Goal: Information Seeking & Learning: Learn about a topic

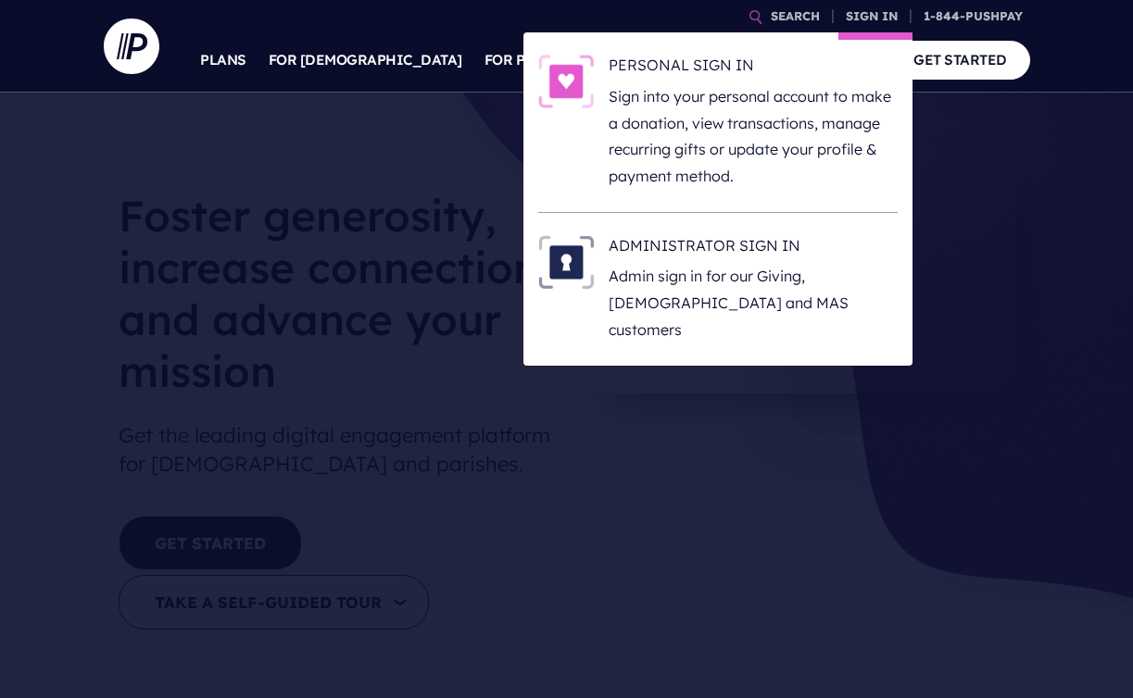
click at [725, 229] on li "ADMINISTRATOR SIGN IN Admin sign in for our Giving, ChurchStaq and MAS customers" at bounding box center [717, 289] width 359 height 153
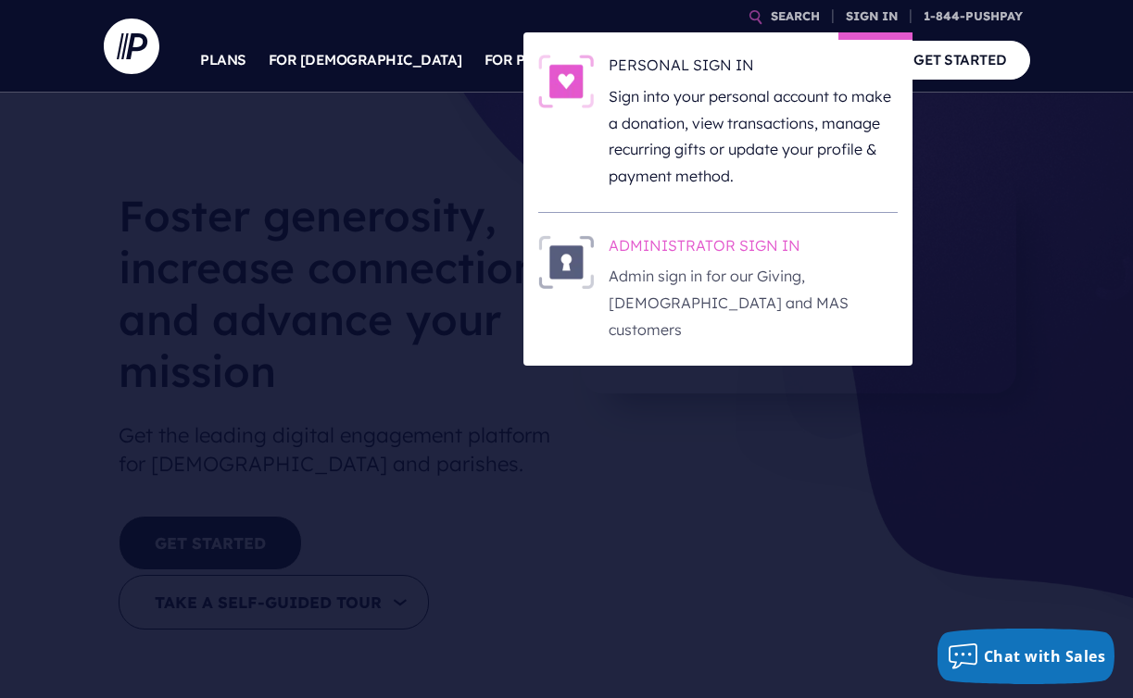
click at [724, 238] on h6 "ADMINISTRATOR SIGN IN" at bounding box center [753, 249] width 289 height 28
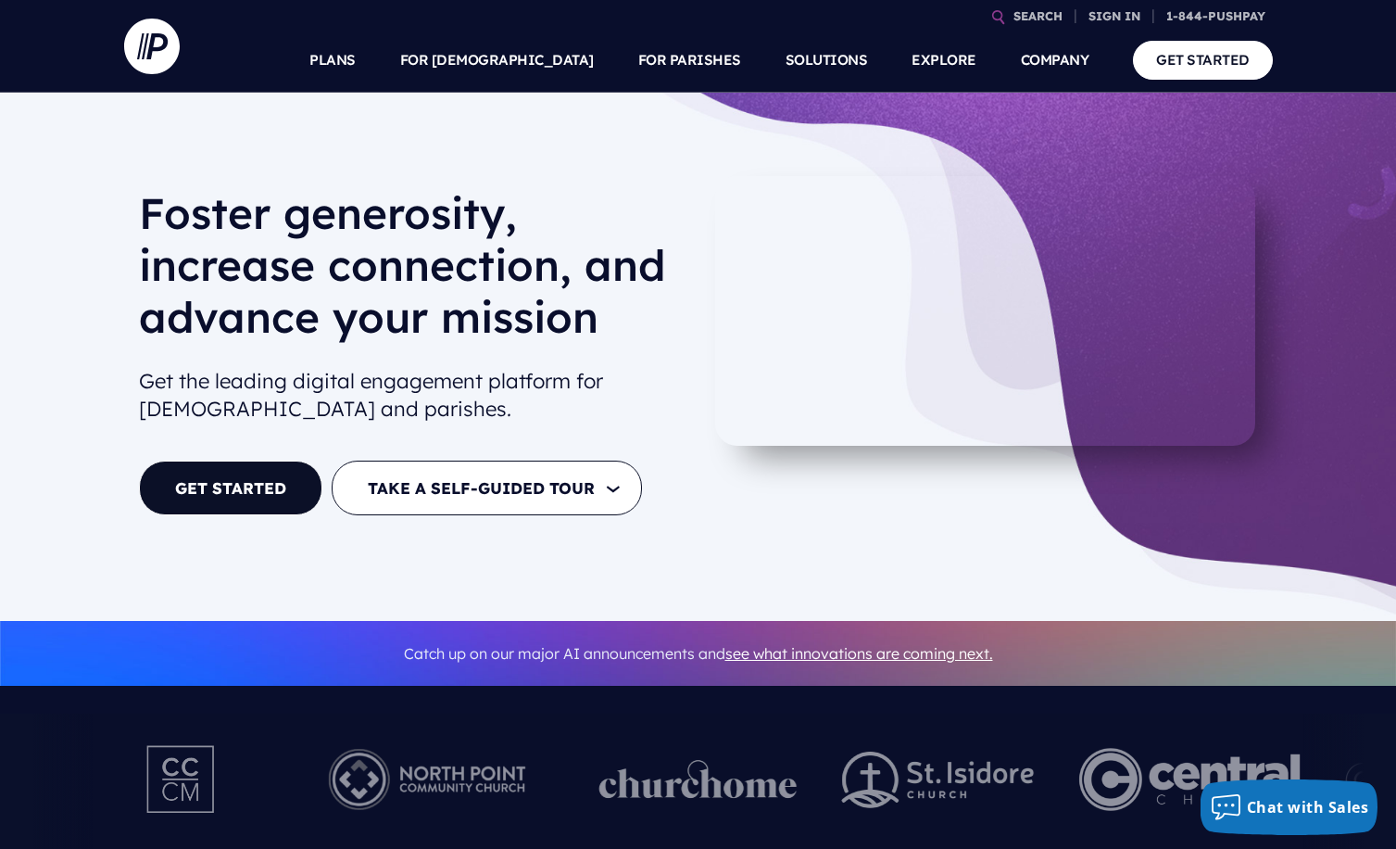
click at [625, 223] on h1 "Foster generosity, increase connection, and advance your mission" at bounding box center [411, 272] width 545 height 170
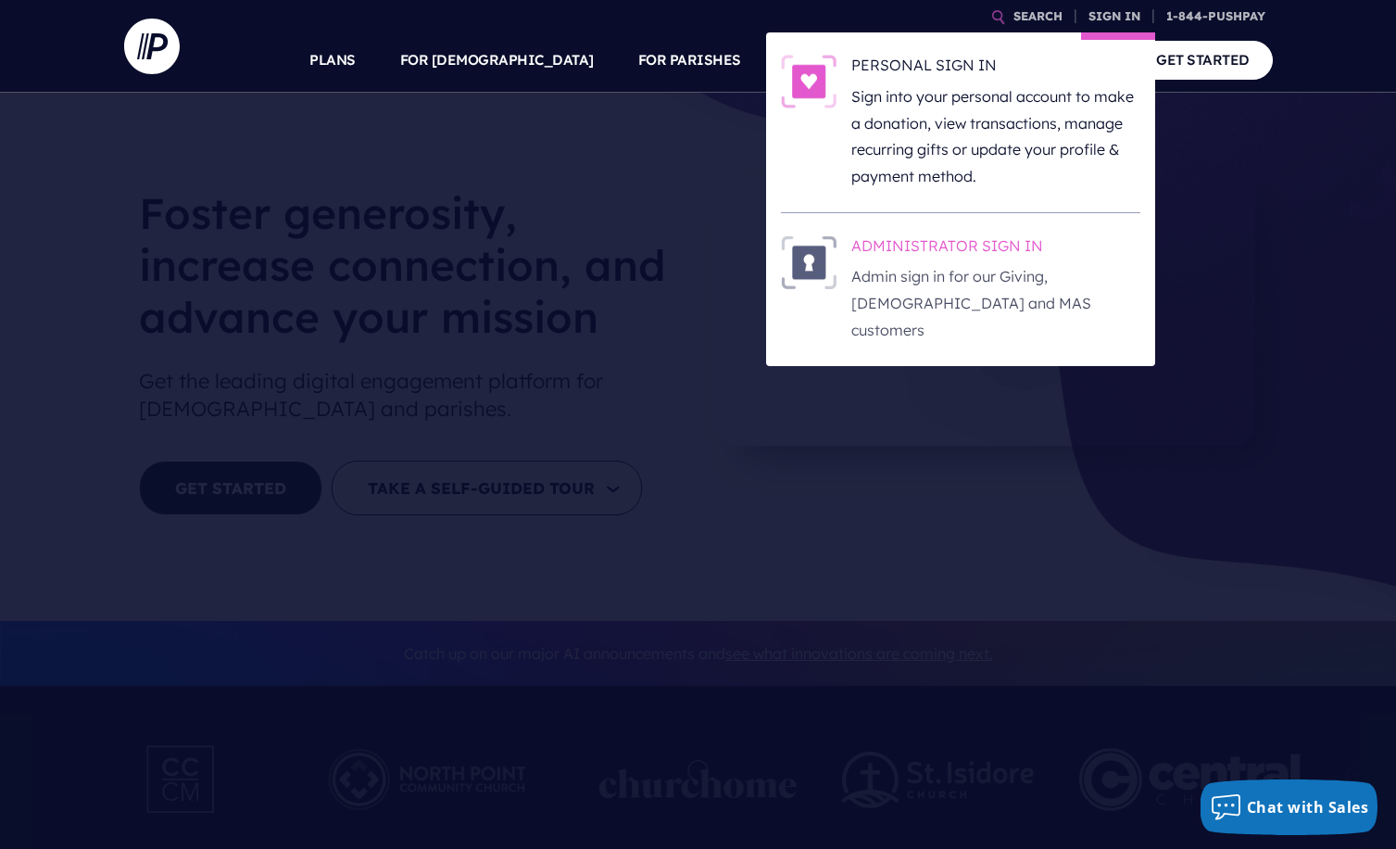
click at [968, 238] on h6 "ADMINISTRATOR SIGN IN" at bounding box center [995, 249] width 289 height 28
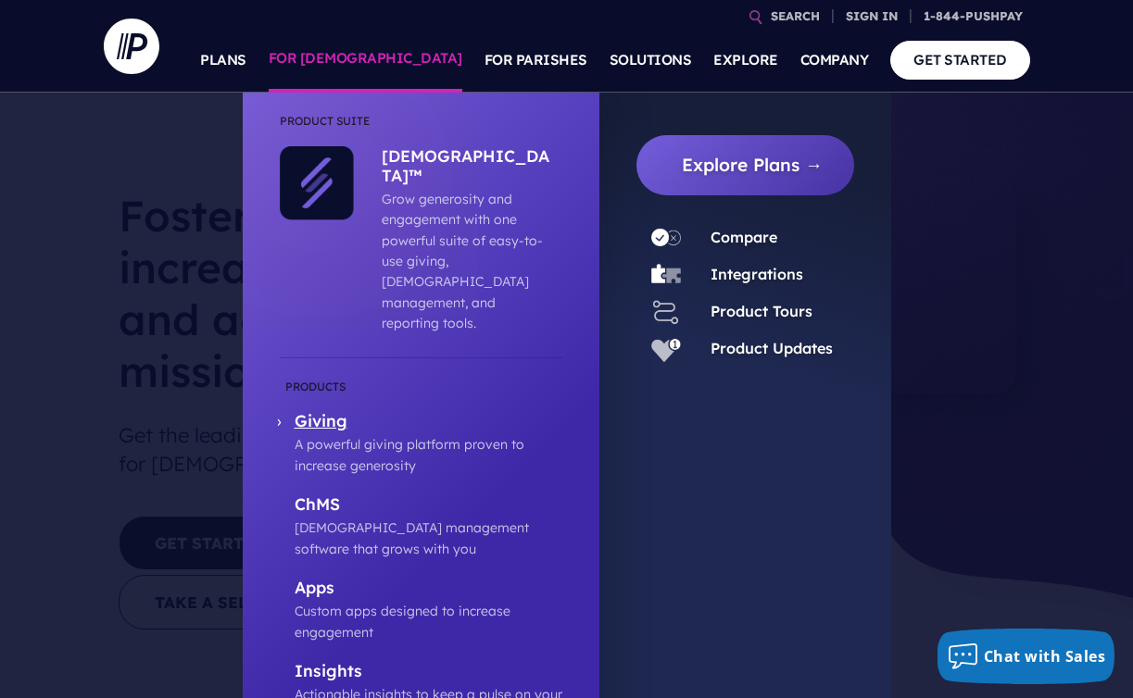
click at [325, 411] on p "Giving" at bounding box center [429, 422] width 268 height 23
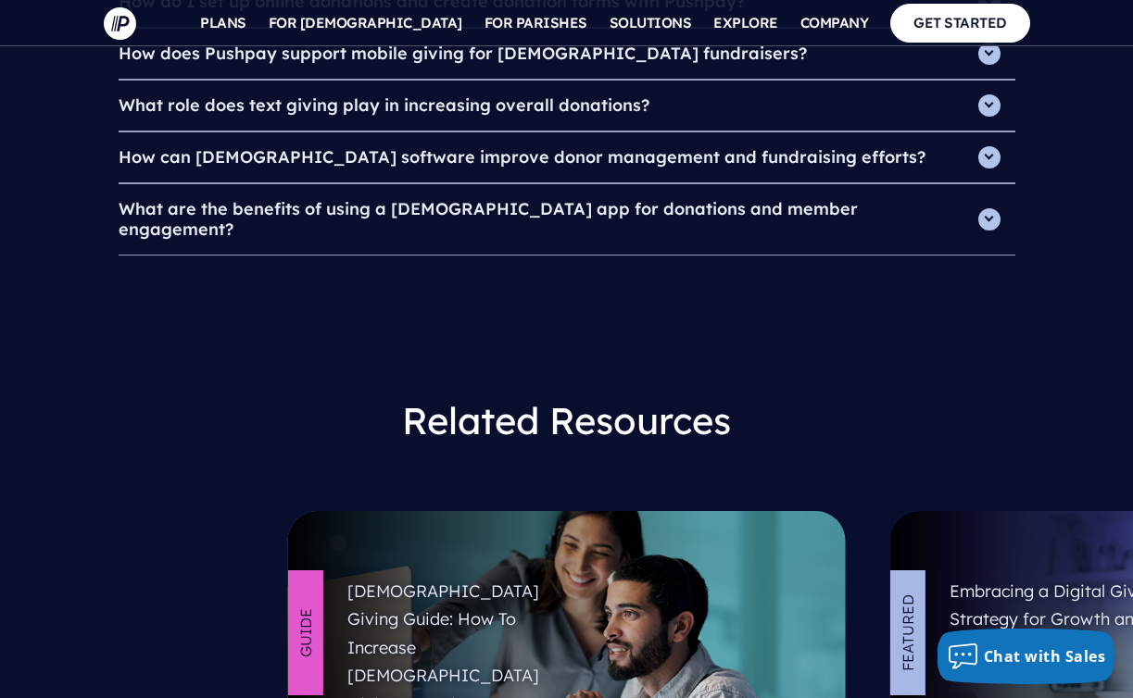
scroll to position [7099, 0]
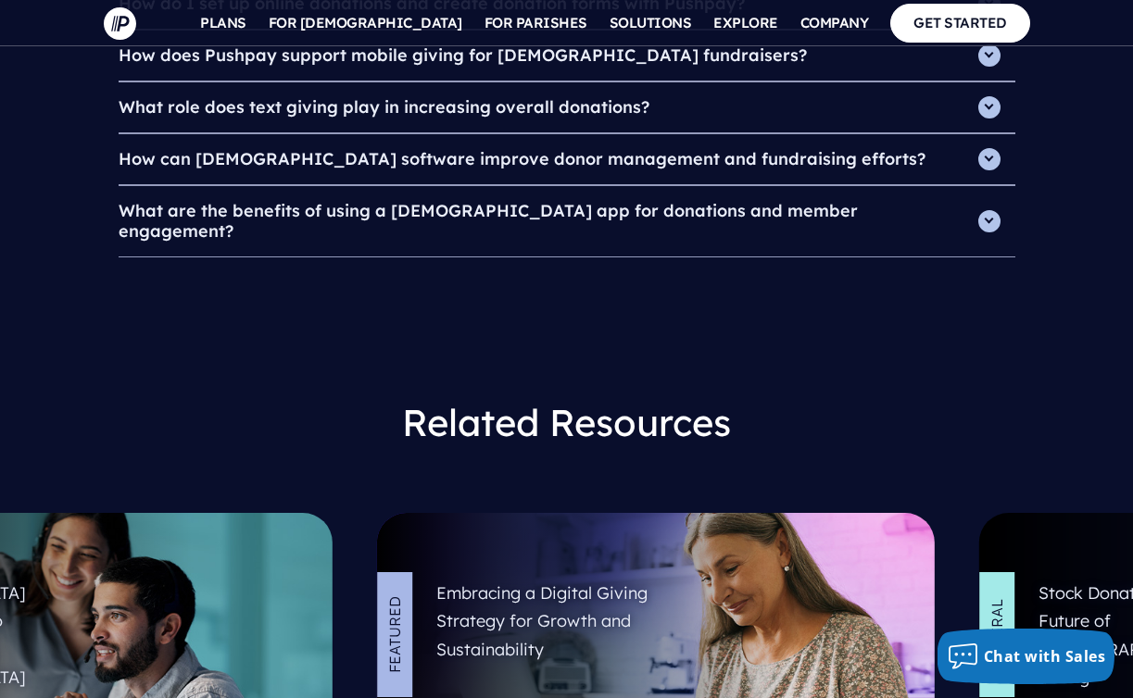
click at [207, 513] on link at bounding box center [54, 652] width 558 height 278
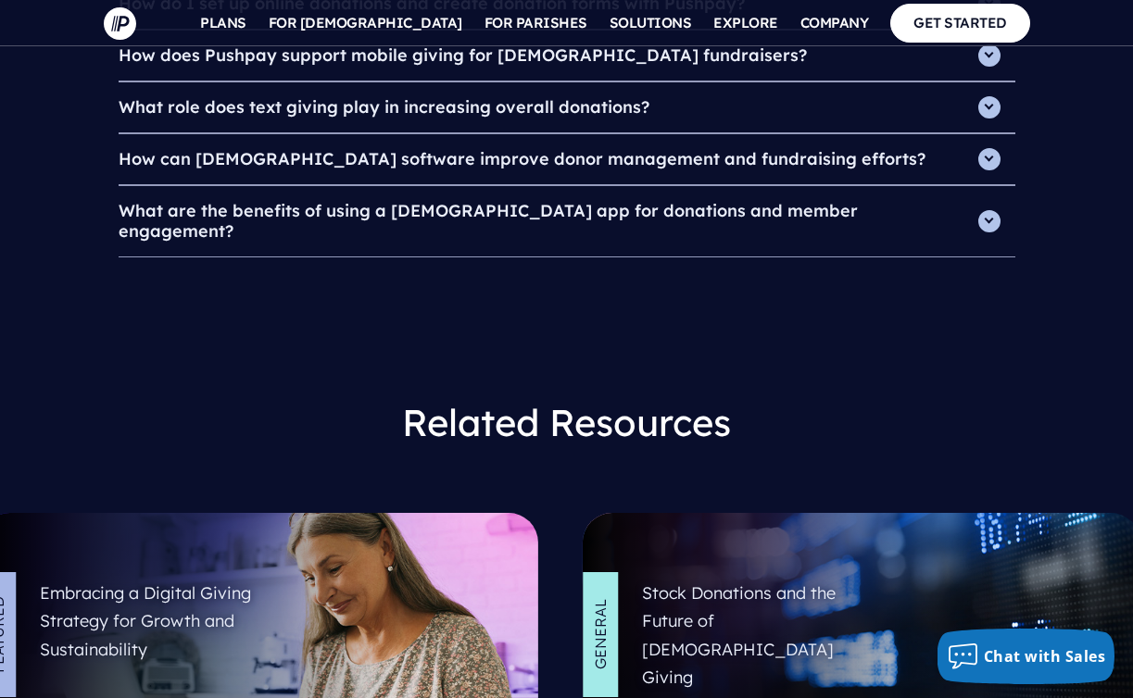
click at [55, 513] on link at bounding box center [260, 652] width 558 height 278
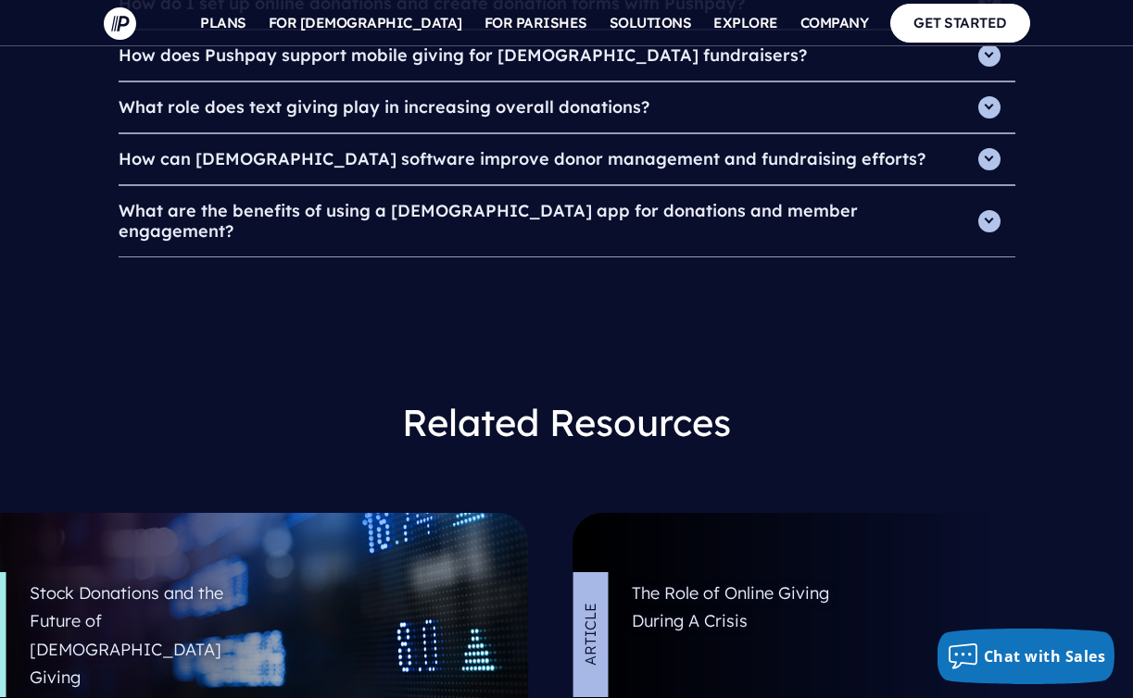
click at [118, 513] on link at bounding box center [249, 652] width 558 height 278
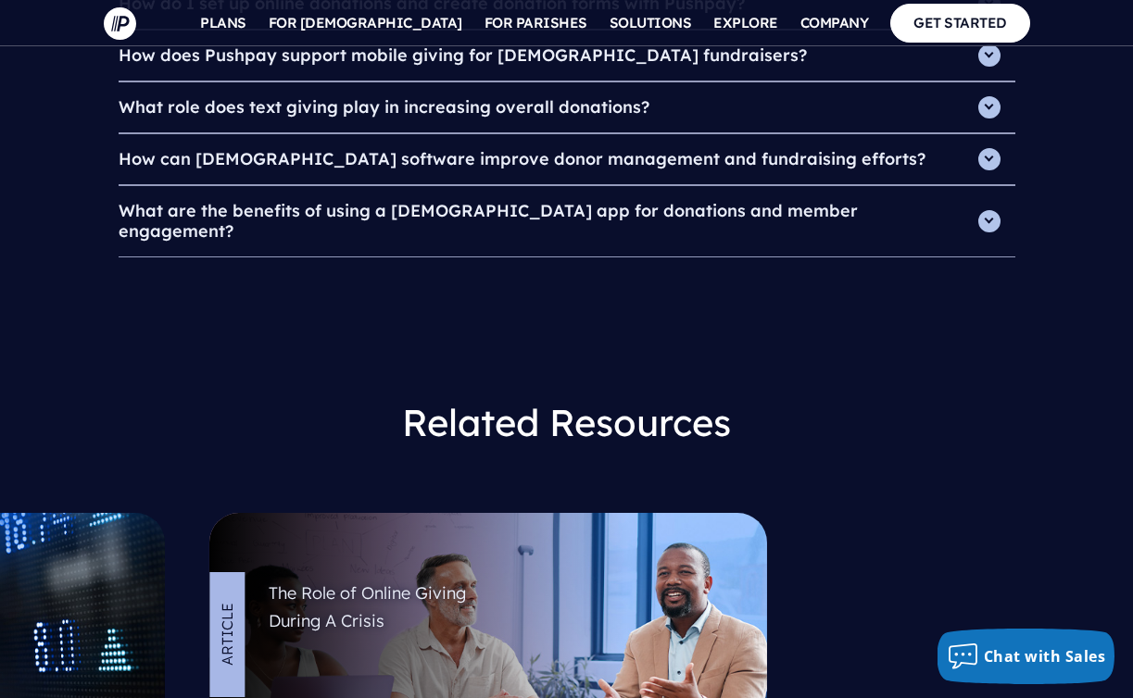
click at [274, 513] on link at bounding box center [488, 652] width 558 height 278
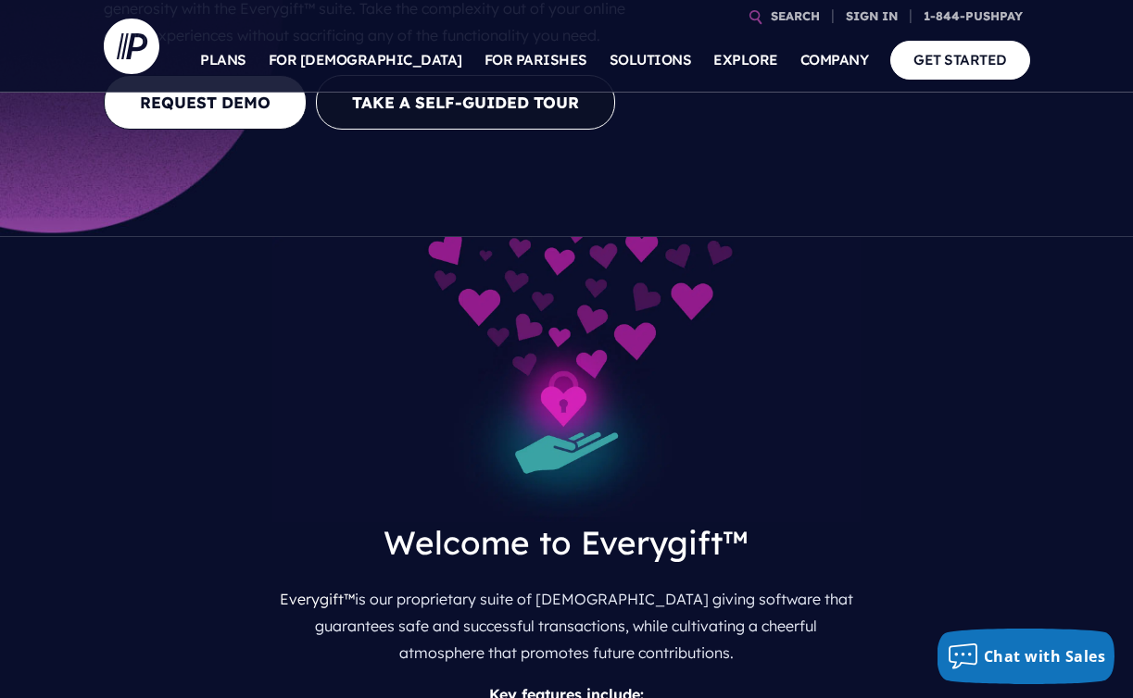
scroll to position [0, 0]
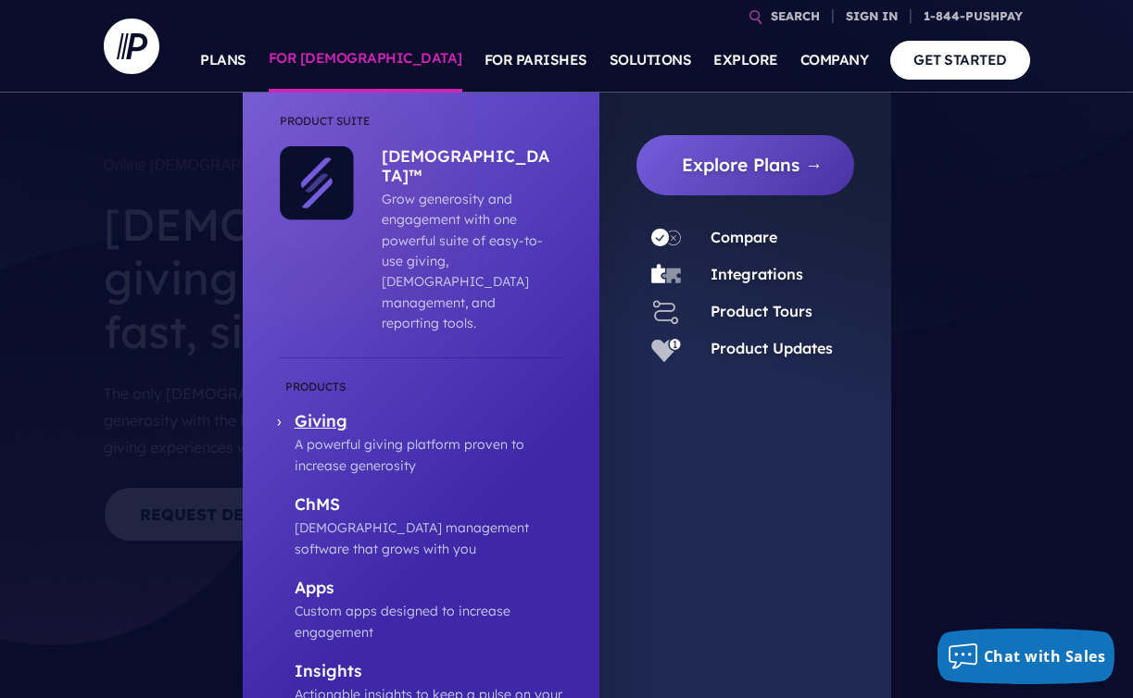
click at [295, 411] on p "Giving" at bounding box center [429, 422] width 268 height 23
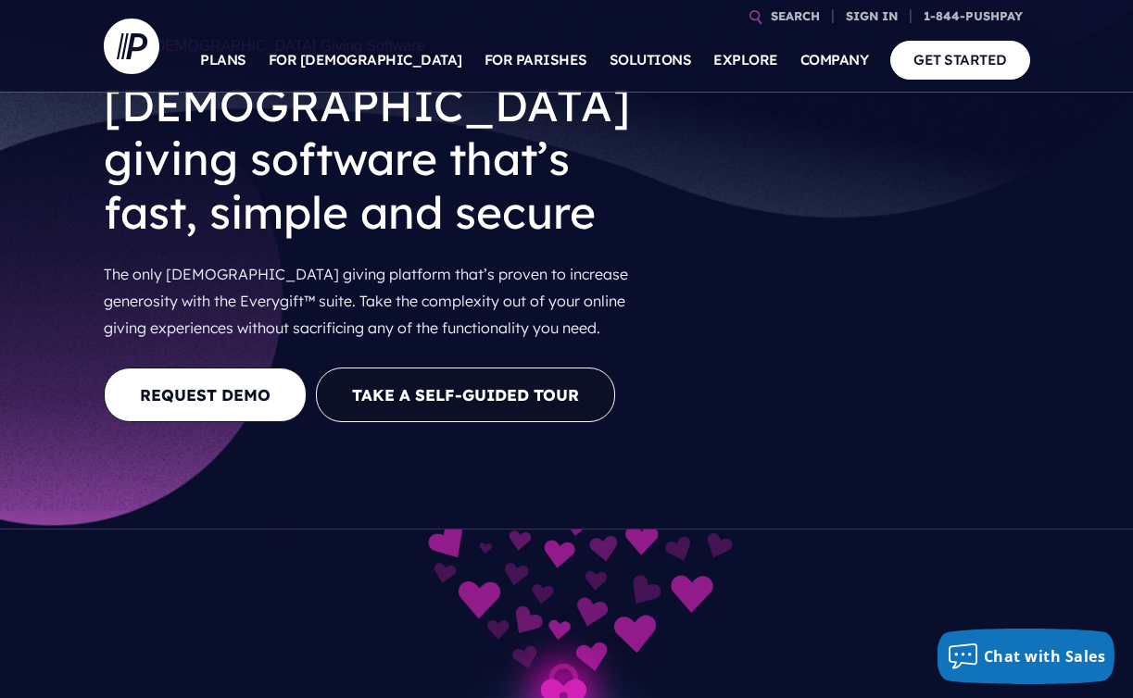
scroll to position [62, 0]
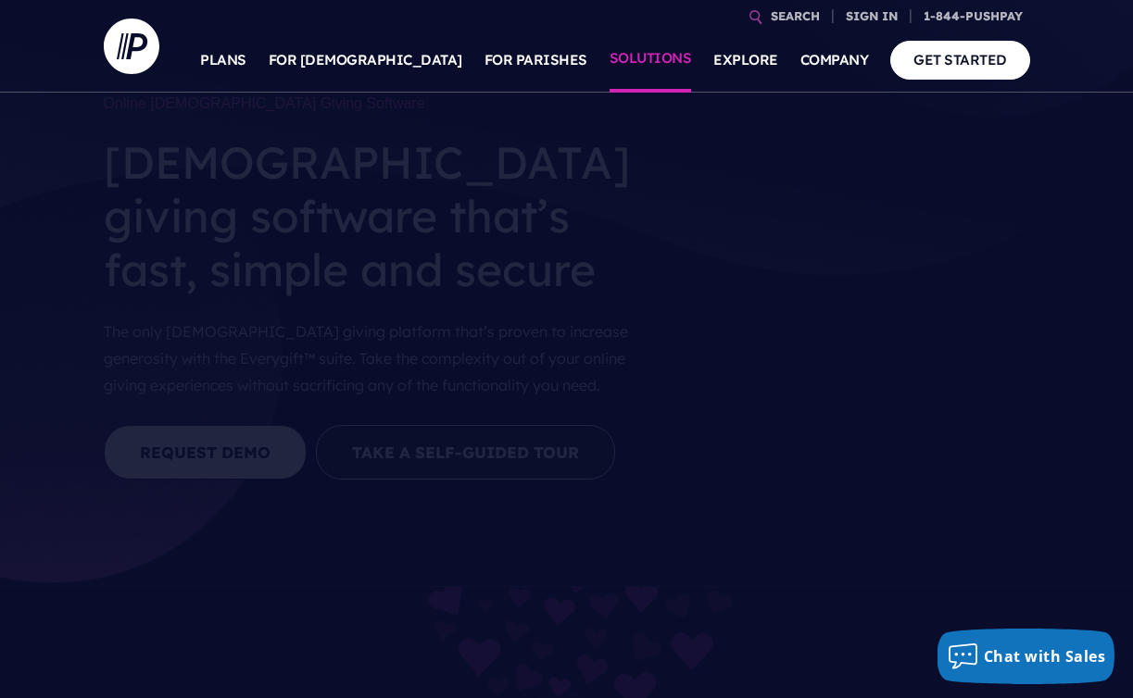
click at [647, 60] on link "SOLUTIONS" at bounding box center [651, 60] width 82 height 65
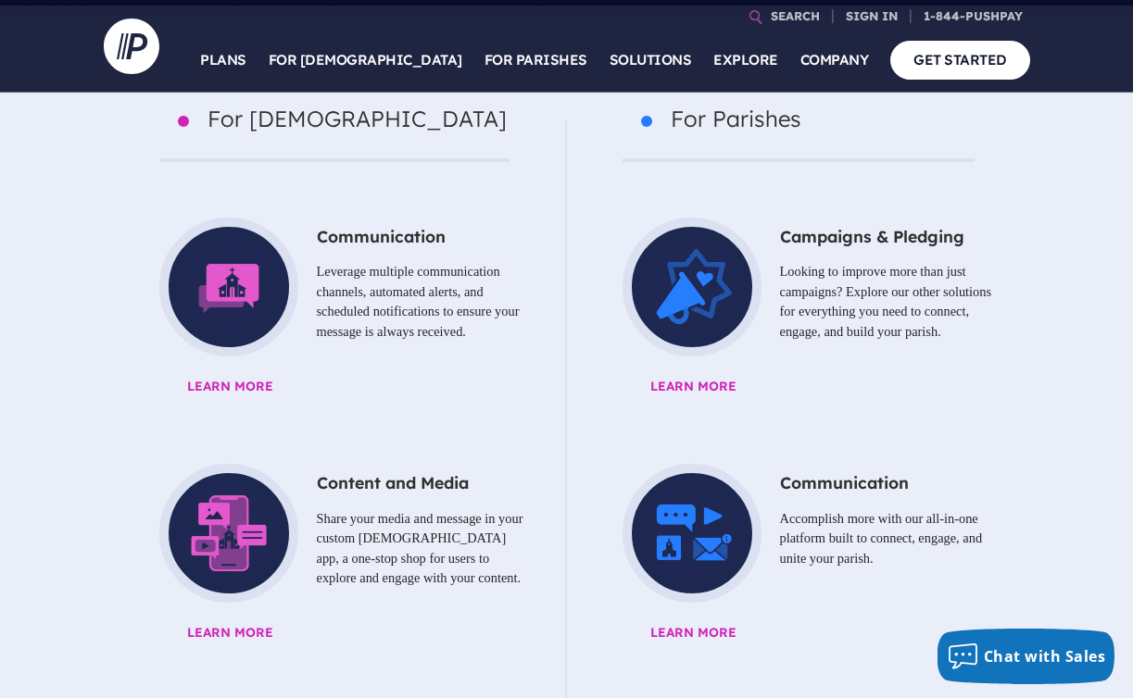
scroll to position [900, 0]
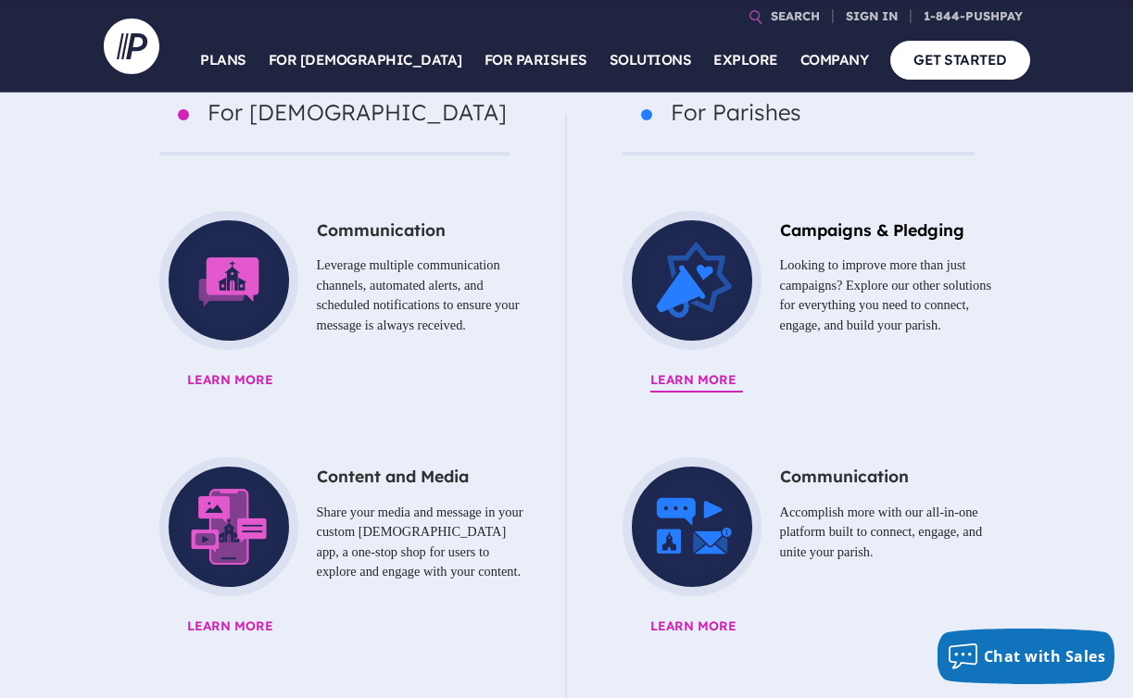
click at [700, 369] on span "Learn More" at bounding box center [844, 381] width 389 height 24
